Goal: Information Seeking & Learning: Learn about a topic

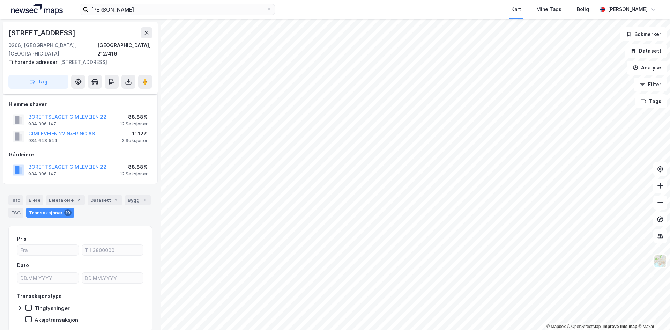
scroll to position [19, 0]
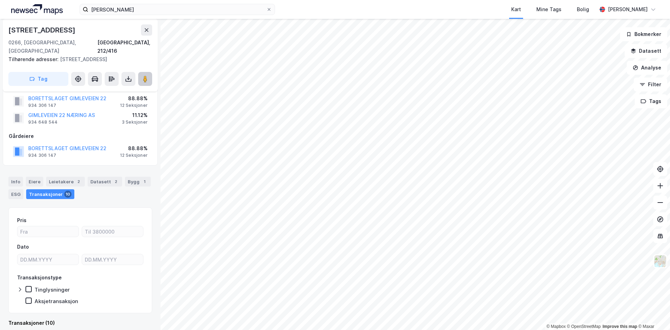
click at [143, 74] on button at bounding box center [145, 79] width 14 height 14
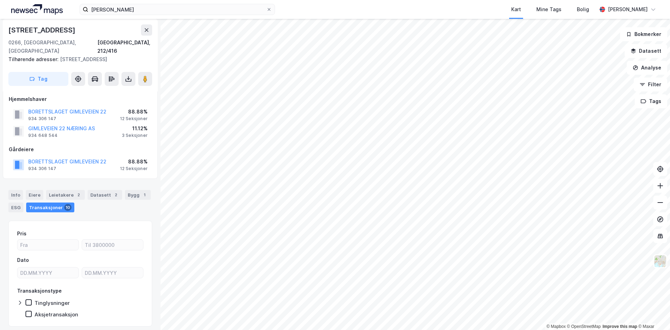
scroll to position [0, 0]
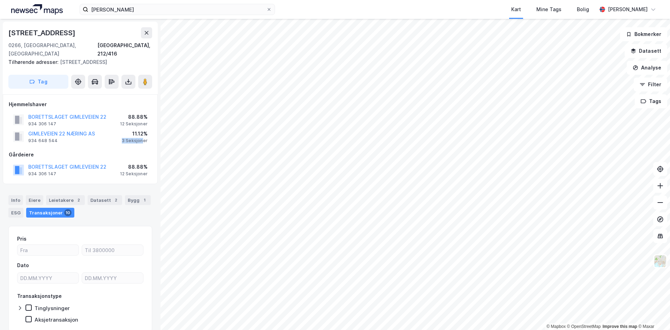
drag, startPoint x: 122, startPoint y: 133, endPoint x: 143, endPoint y: 133, distance: 20.9
click at [143, 133] on div "GIMLEVEIEN 22 NÆRING AS 934 648 544 11.12% 3 Seksjoner" at bounding box center [80, 136] width 143 height 17
click at [143, 138] on div "3 Seksjoner" at bounding box center [135, 141] width 26 height 6
drag, startPoint x: 122, startPoint y: 115, endPoint x: 144, endPoint y: 115, distance: 22.3
click at [144, 121] on div "12 Seksjoner" at bounding box center [134, 124] width 28 height 6
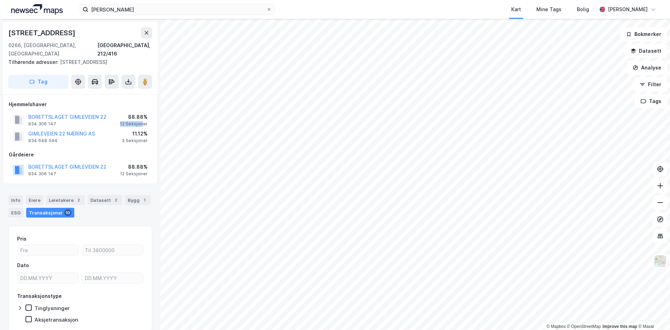
click at [144, 121] on div "12 Seksjoner" at bounding box center [134, 124] width 28 height 6
drag, startPoint x: 147, startPoint y: 115, endPoint x: 131, endPoint y: 110, distance: 16.6
click at [131, 113] on div "88.88% 12 Seksjoner" at bounding box center [134, 120] width 28 height 14
click at [131, 113] on div "88.88%" at bounding box center [134, 117] width 28 height 8
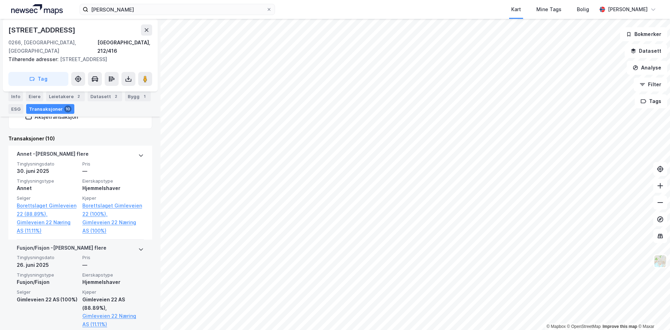
scroll to position [209, 0]
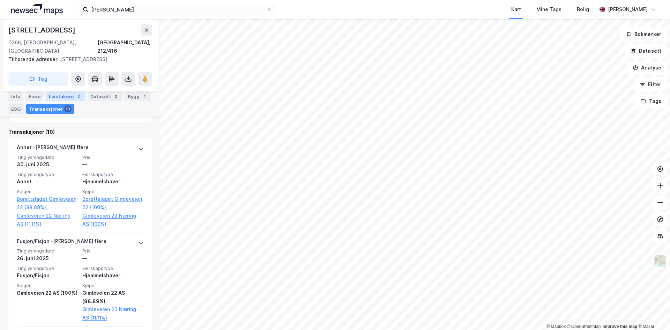
click at [73, 99] on div "Leietakere 2" at bounding box center [65, 96] width 39 height 10
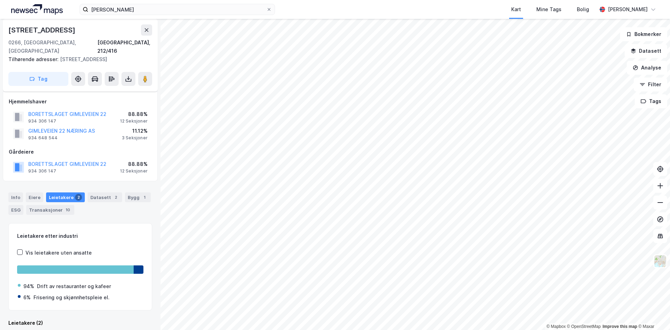
scroll to position [78, 0]
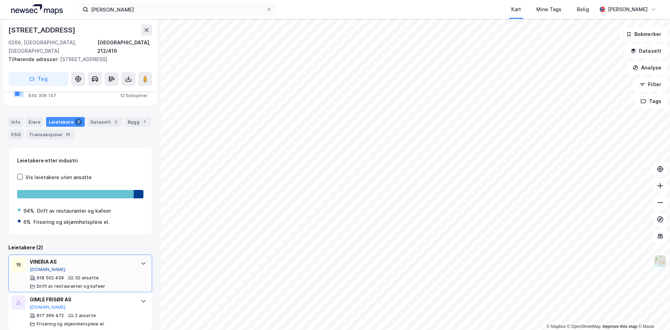
click at [34, 267] on button "[DOMAIN_NAME]" at bounding box center [48, 270] width 36 height 6
